Goal: Browse casually: Explore the website without a specific task or goal

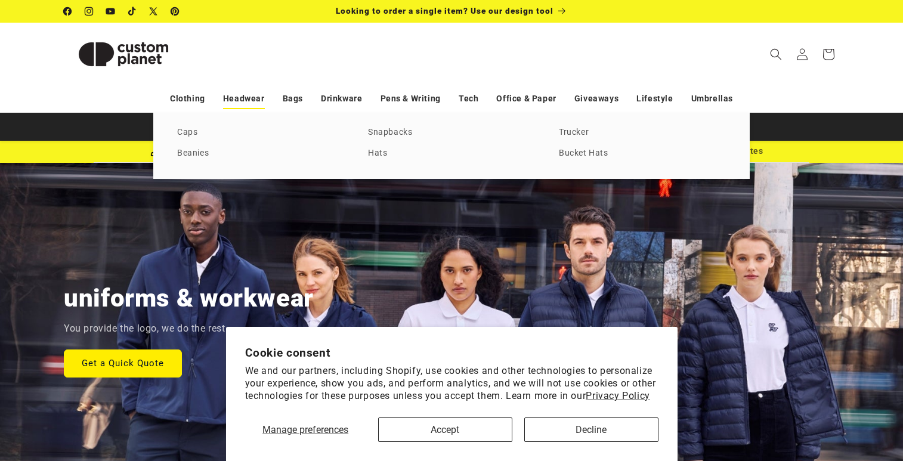
click at [249, 95] on link "Headwear" at bounding box center [244, 98] width 42 height 21
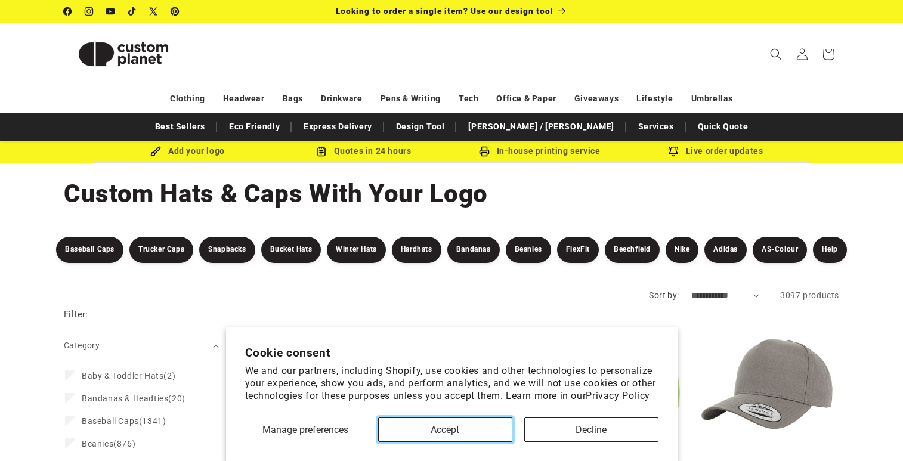
click at [475, 428] on button "Accept" at bounding box center [445, 429] width 134 height 24
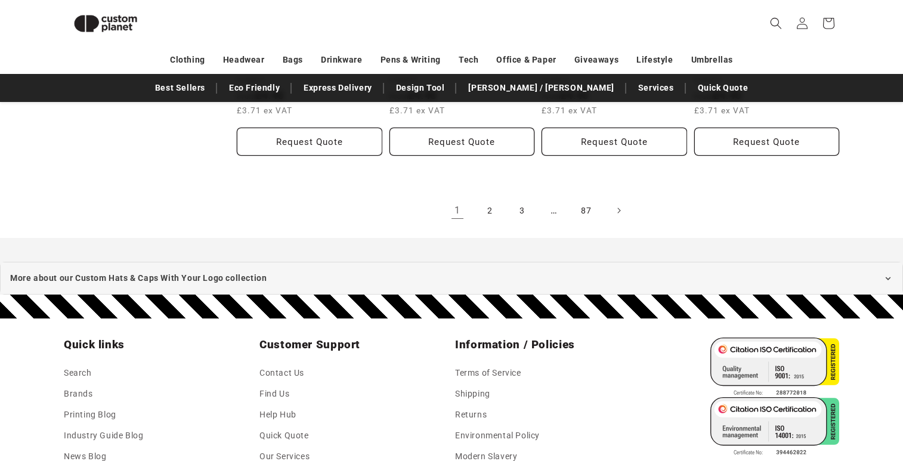
scroll to position [2493, 0]
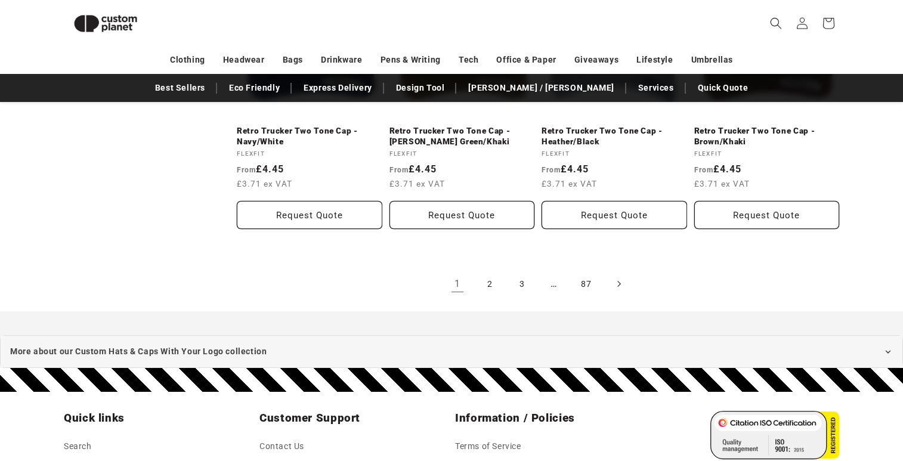
click at [613, 278] on span "Next page" at bounding box center [618, 284] width 12 height 12
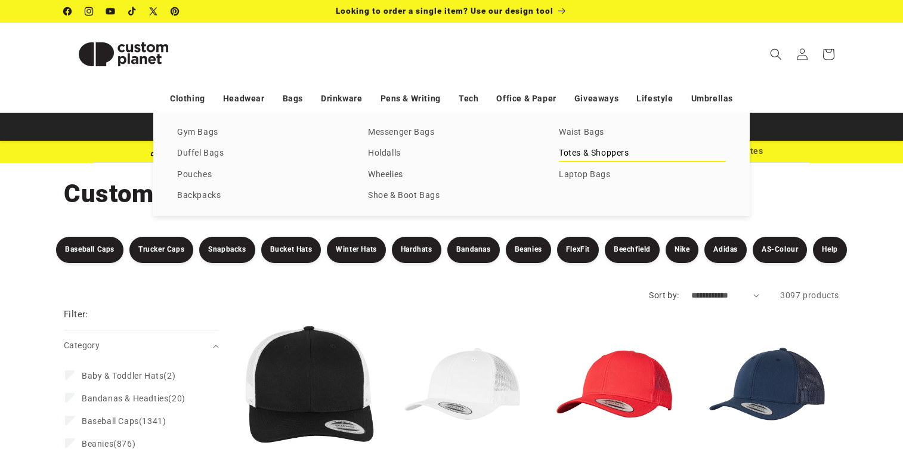
click at [571, 153] on link "Totes & Shoppers" at bounding box center [642, 154] width 167 height 16
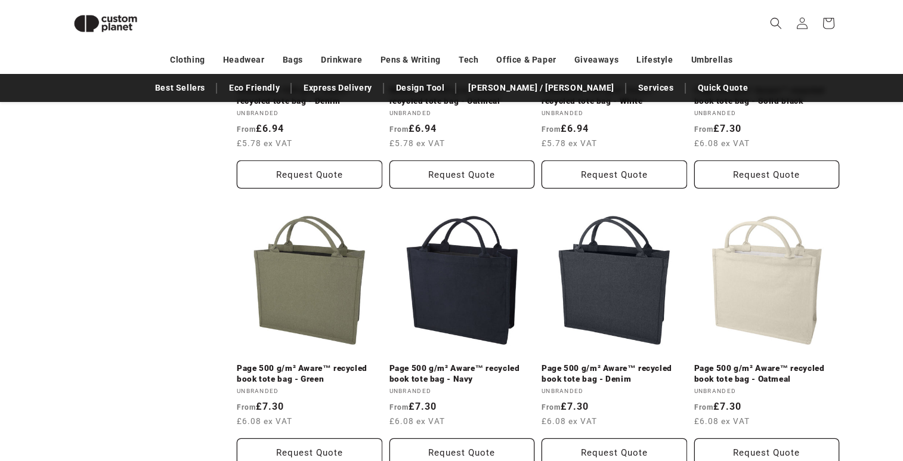
scroll to position [1181, 0]
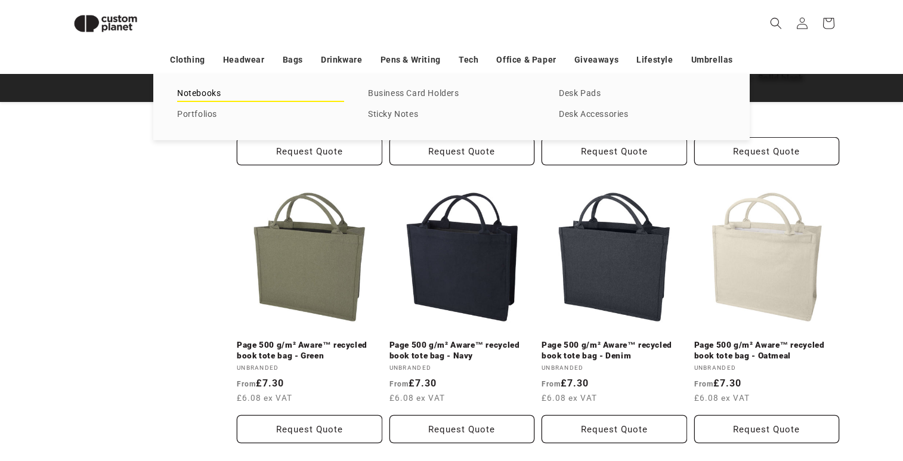
click at [222, 92] on link "Notebooks" at bounding box center [260, 94] width 167 height 16
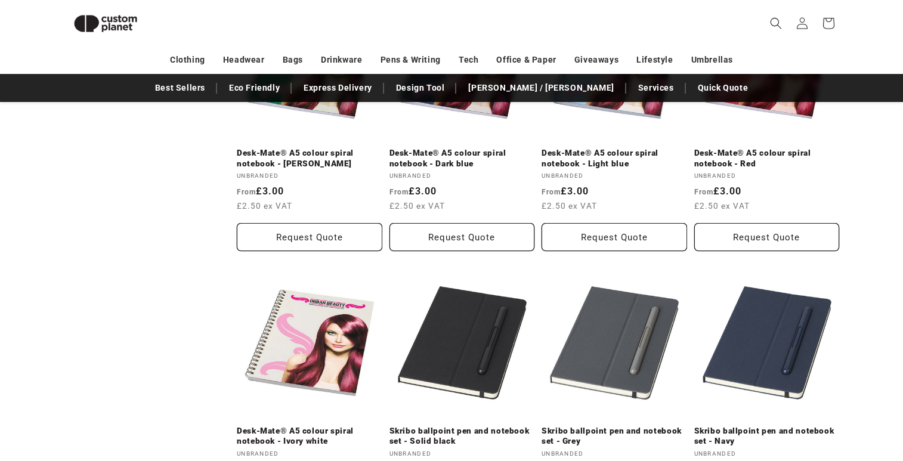
scroll to position [423, 0]
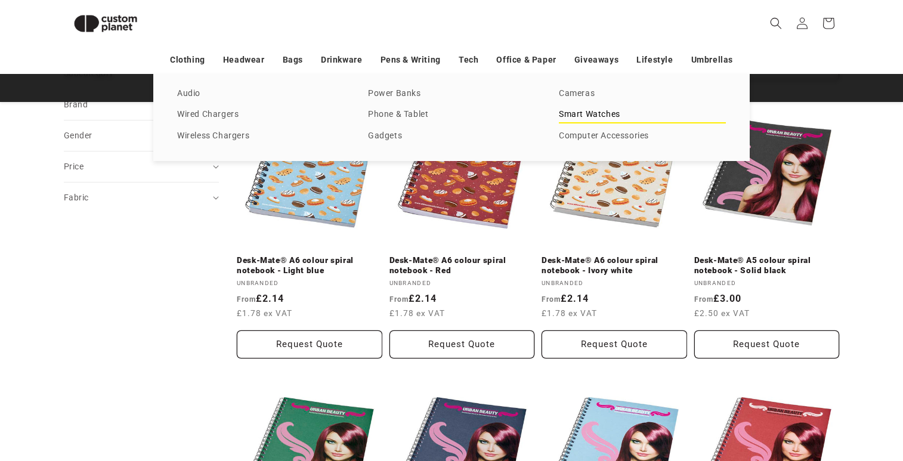
click at [577, 116] on link "Smart Watches" at bounding box center [642, 115] width 167 height 16
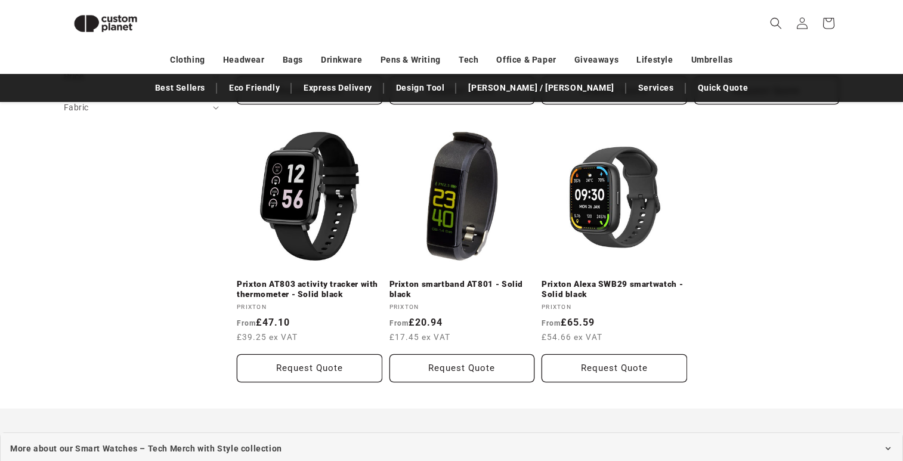
scroll to position [404, 0]
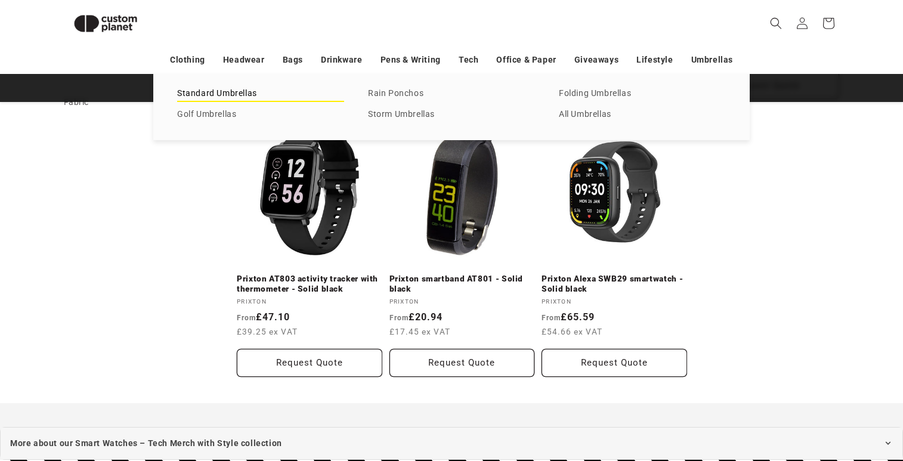
click at [249, 94] on link "Standard Umbrellas" at bounding box center [260, 94] width 167 height 16
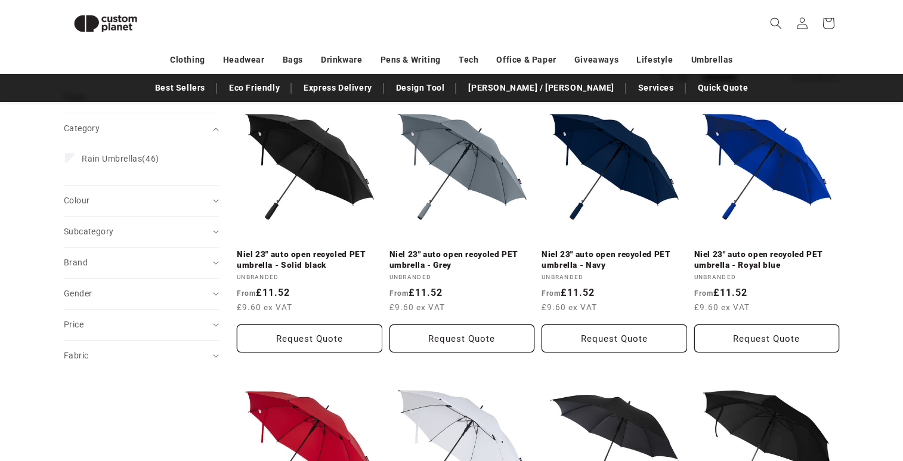
scroll to position [147, 0]
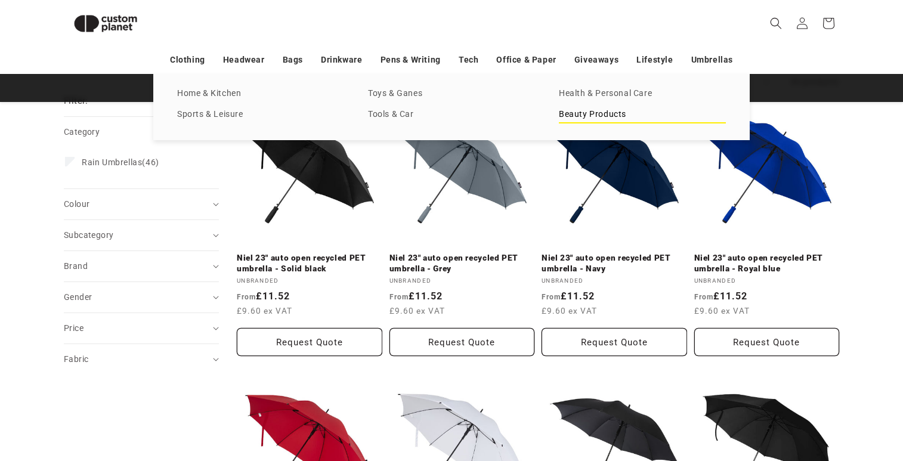
click at [602, 114] on link "Beauty Products" at bounding box center [642, 115] width 167 height 16
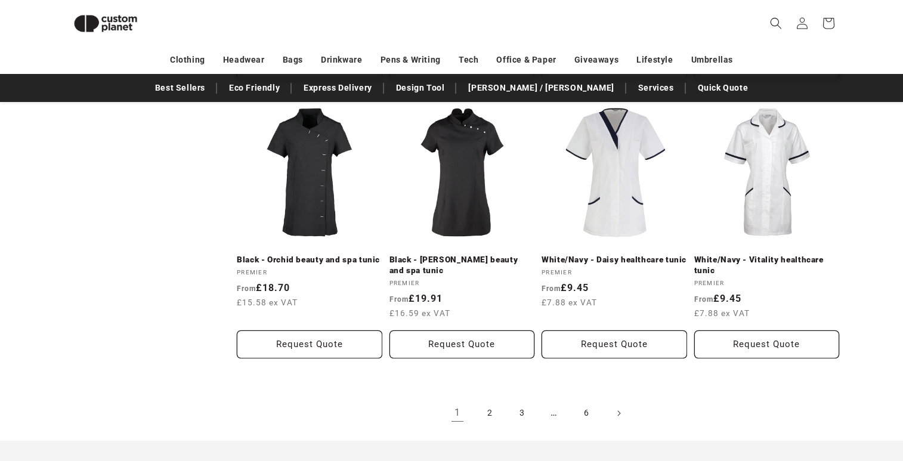
scroll to position [1246, 0]
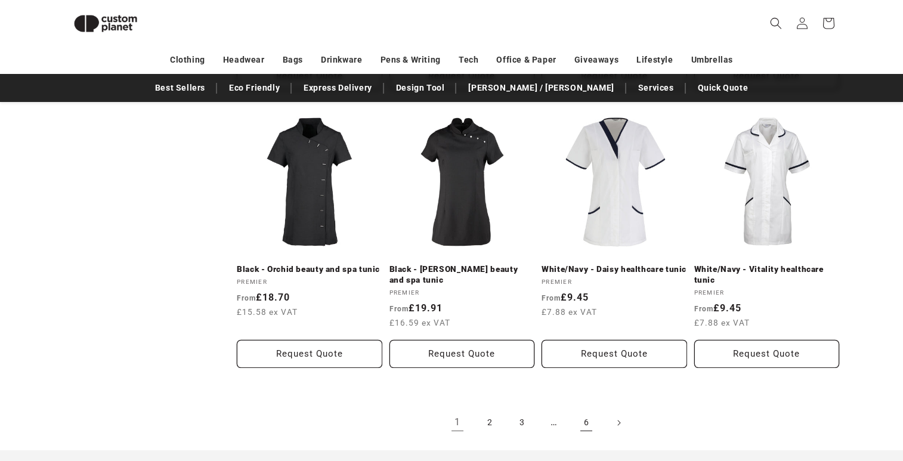
click at [587, 416] on link "6" at bounding box center [586, 423] width 26 height 26
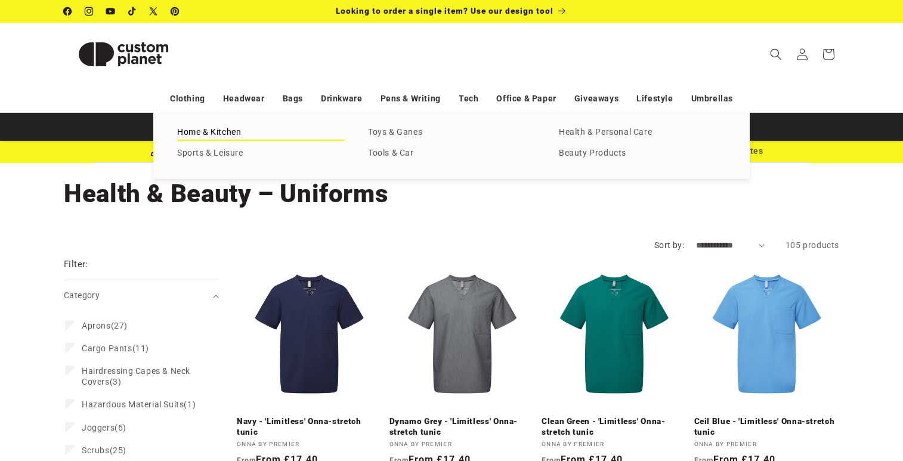
click at [225, 133] on link "Home & Kitchen" at bounding box center [260, 133] width 167 height 16
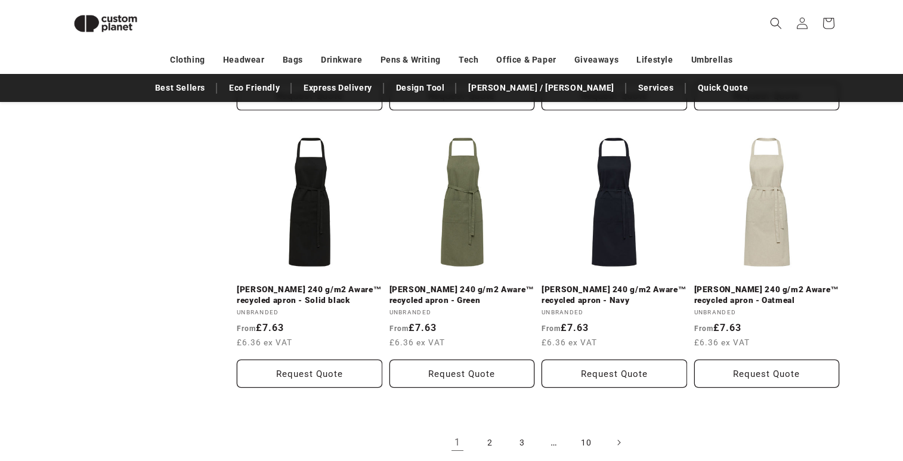
scroll to position [2439, 0]
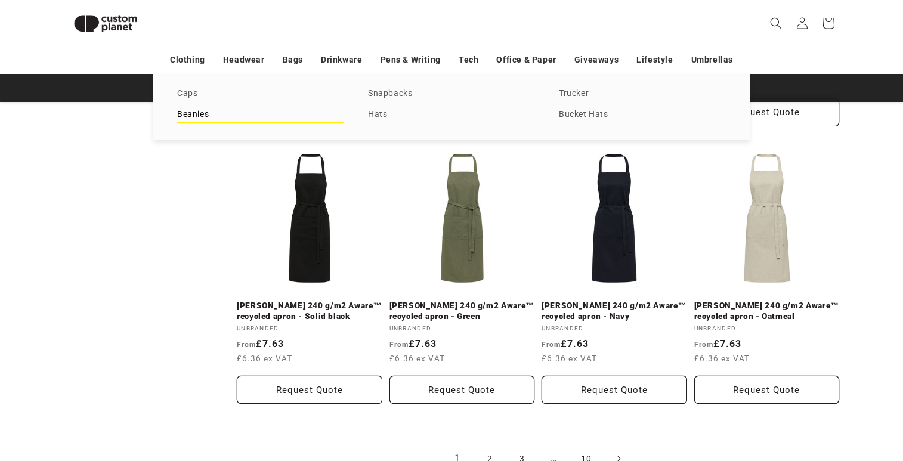
click at [205, 116] on link "Beanies" at bounding box center [260, 115] width 167 height 16
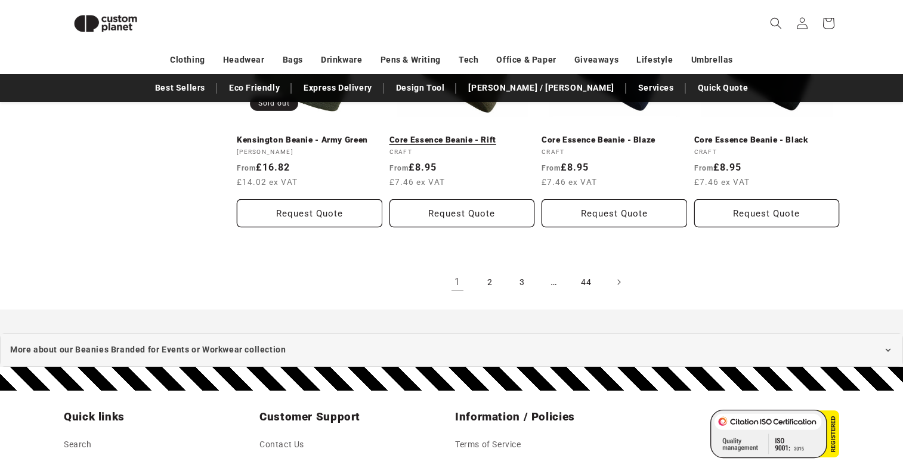
scroll to position [1345, 0]
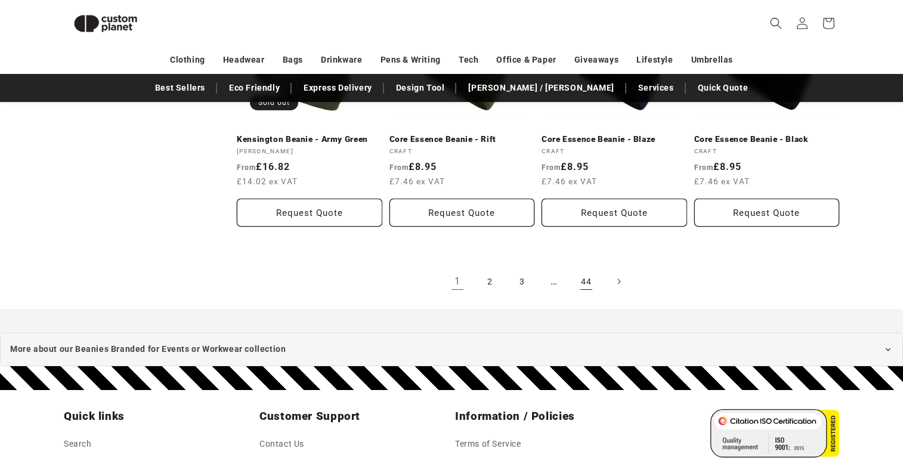
click at [585, 269] on link "44" at bounding box center [586, 281] width 26 height 26
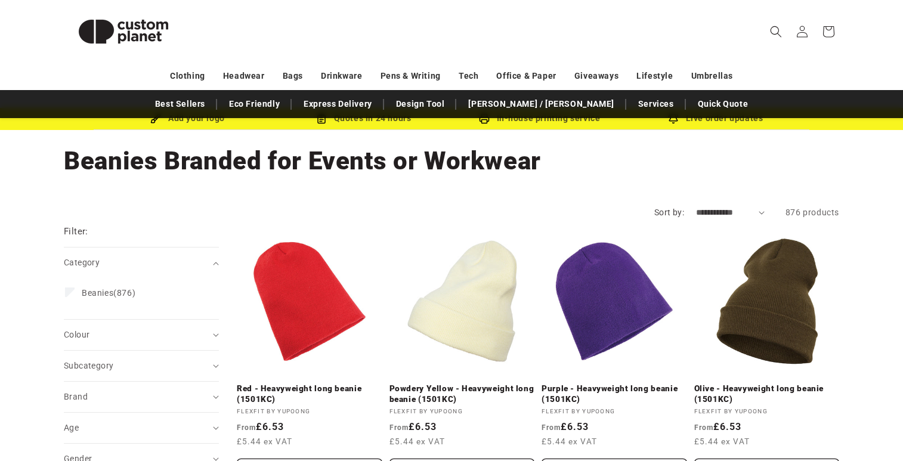
scroll to position [36, 0]
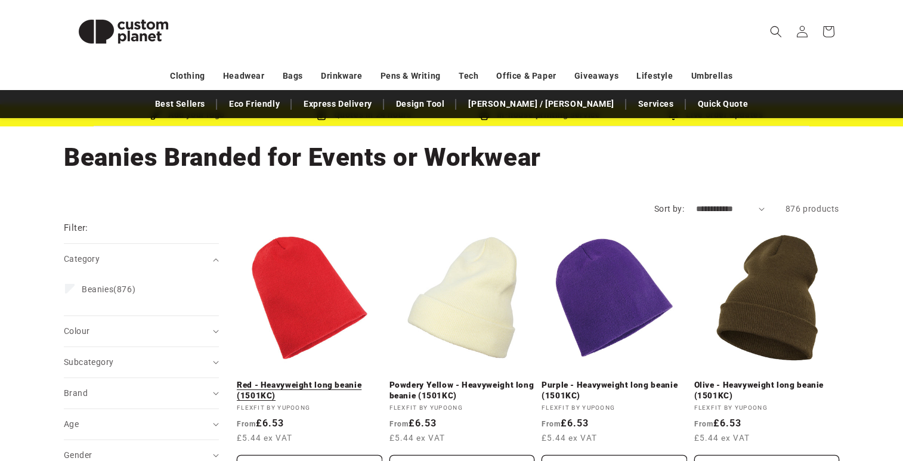
click at [321, 380] on link "Red - Heavyweight long beanie (1501KC)" at bounding box center [310, 390] width 146 height 21
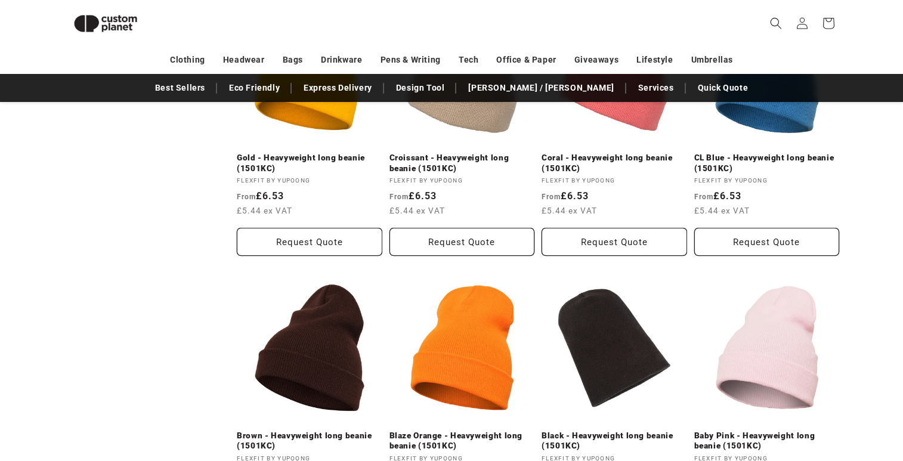
scroll to position [944, 0]
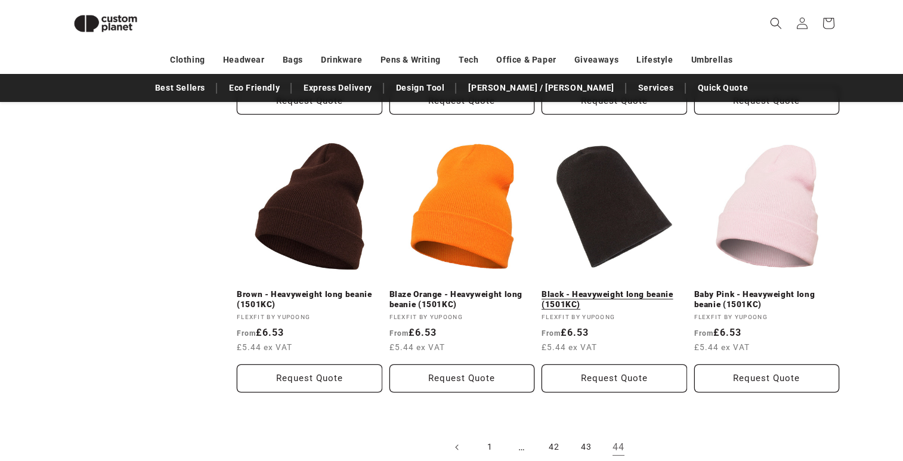
click at [626, 289] on link "Black - Heavyweight long beanie (1501KC)" at bounding box center [615, 299] width 146 height 21
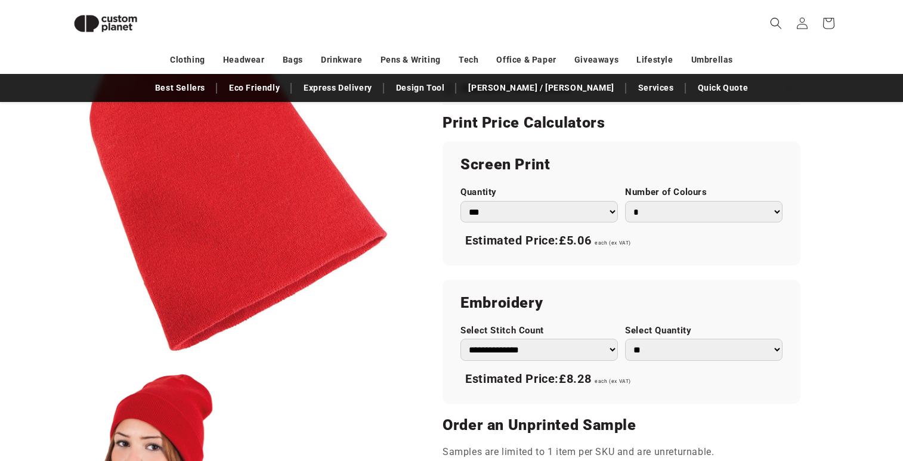
scroll to position [696, 0]
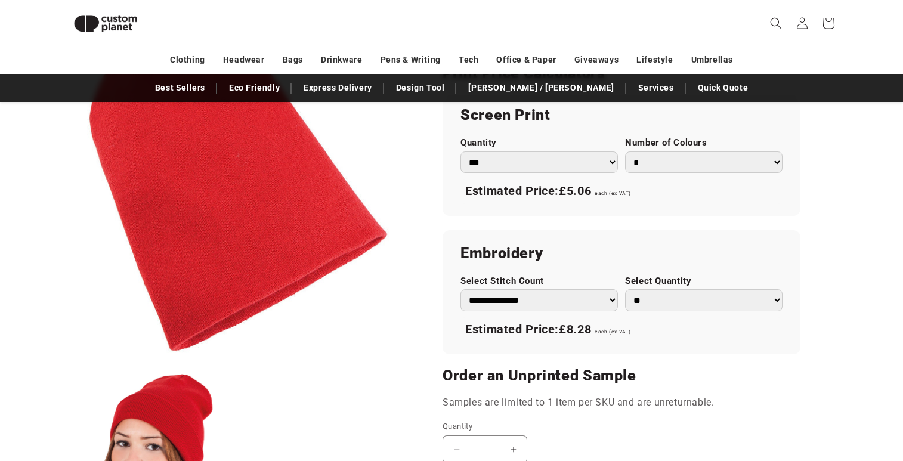
click at [671, 163] on select "* * * * * * *" at bounding box center [703, 162] width 157 height 22
click at [625, 151] on select "* * * * * * *" at bounding box center [703, 162] width 157 height 22
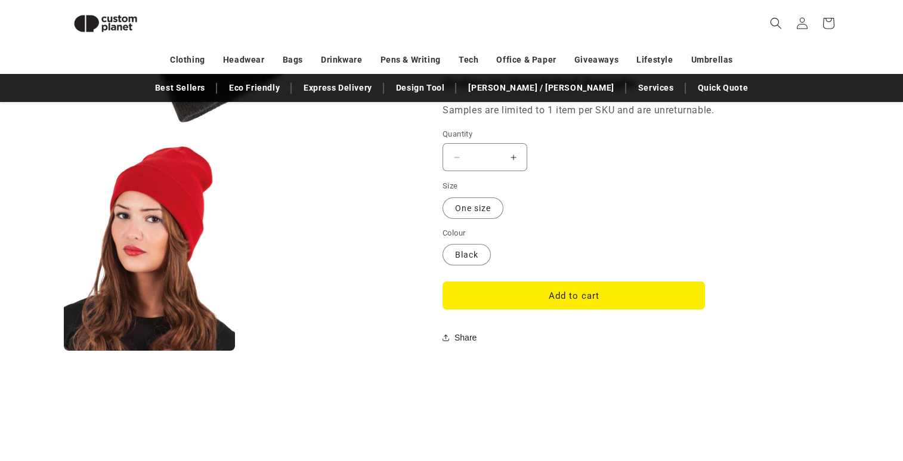
scroll to position [987, 0]
